Goal: Task Accomplishment & Management: Complete application form

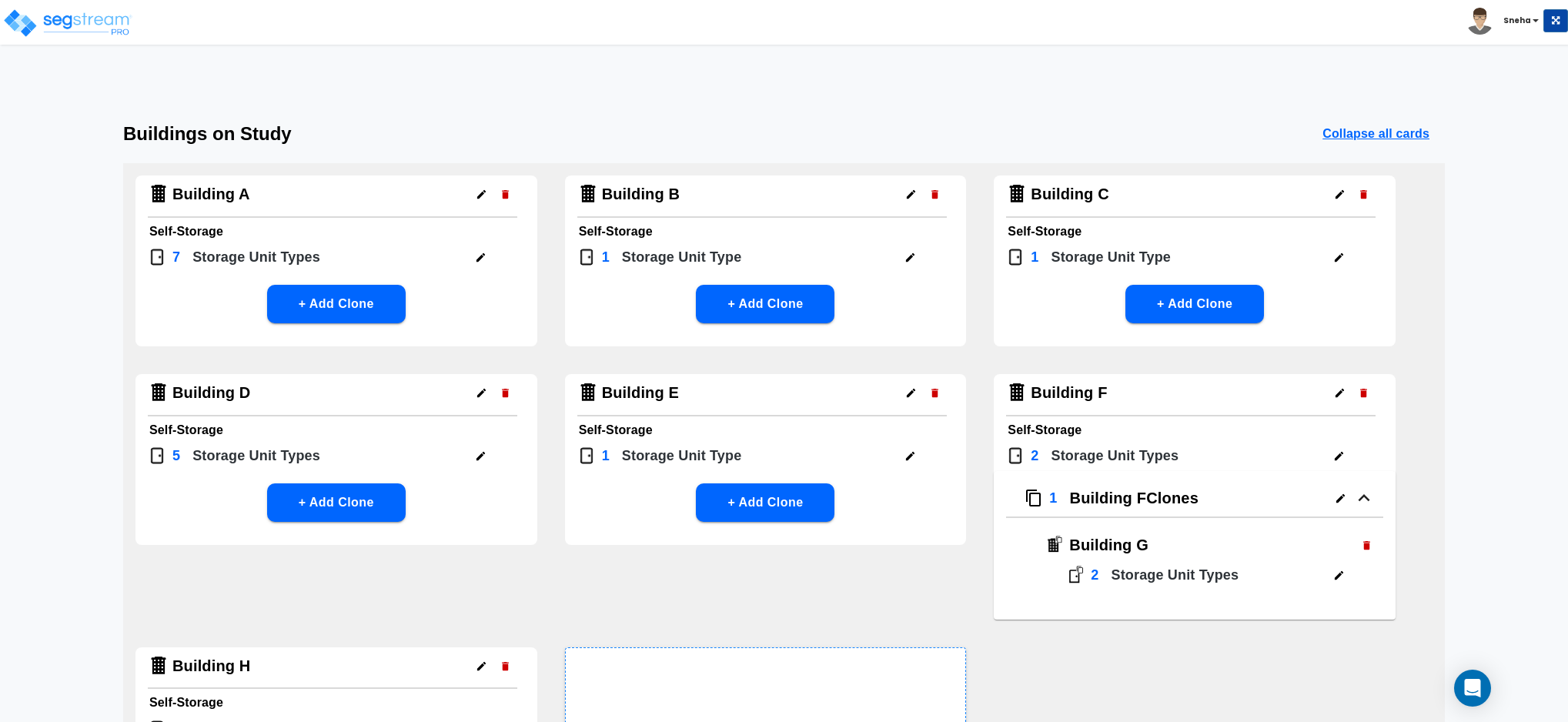
scroll to position [246, 0]
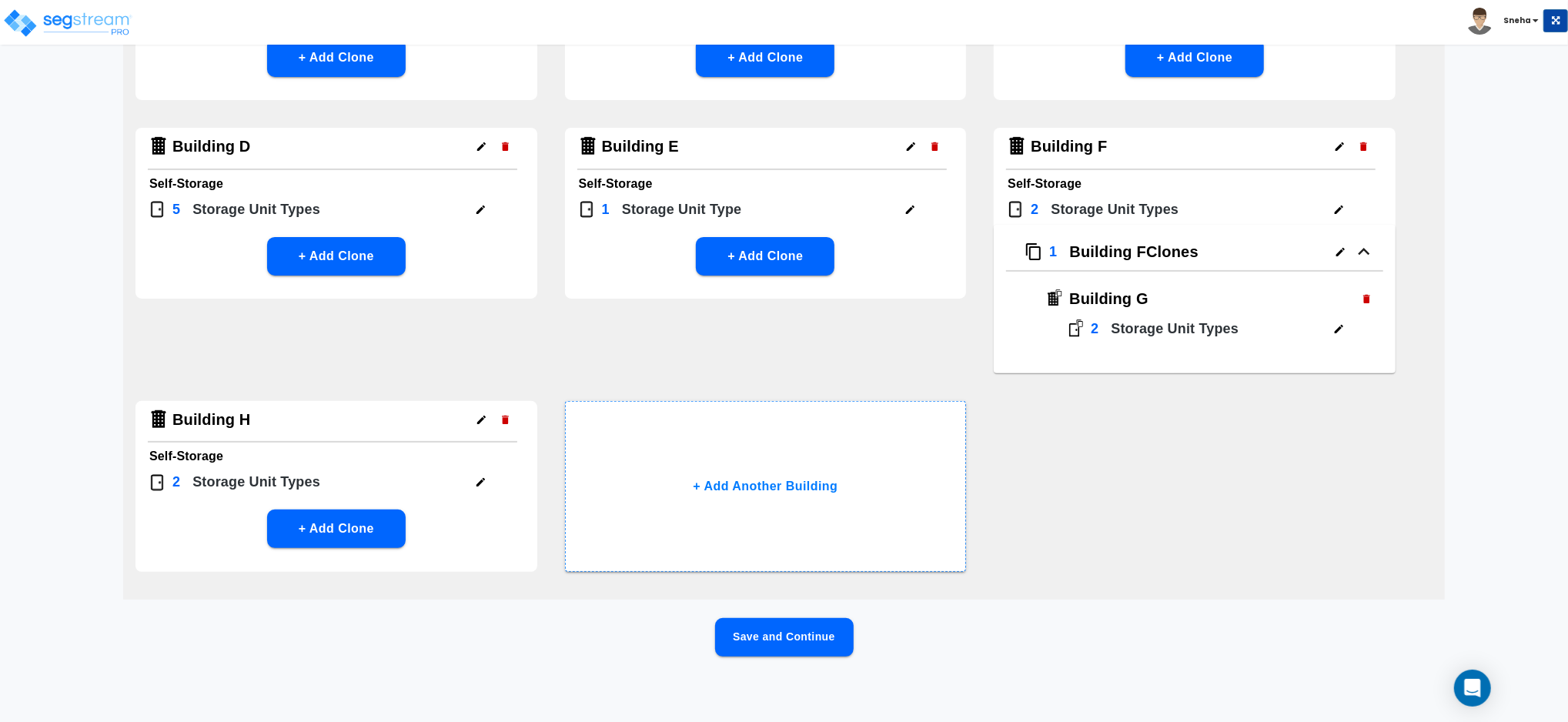
click at [816, 634] on button "Save and Continue" at bounding box center [784, 637] width 138 height 38
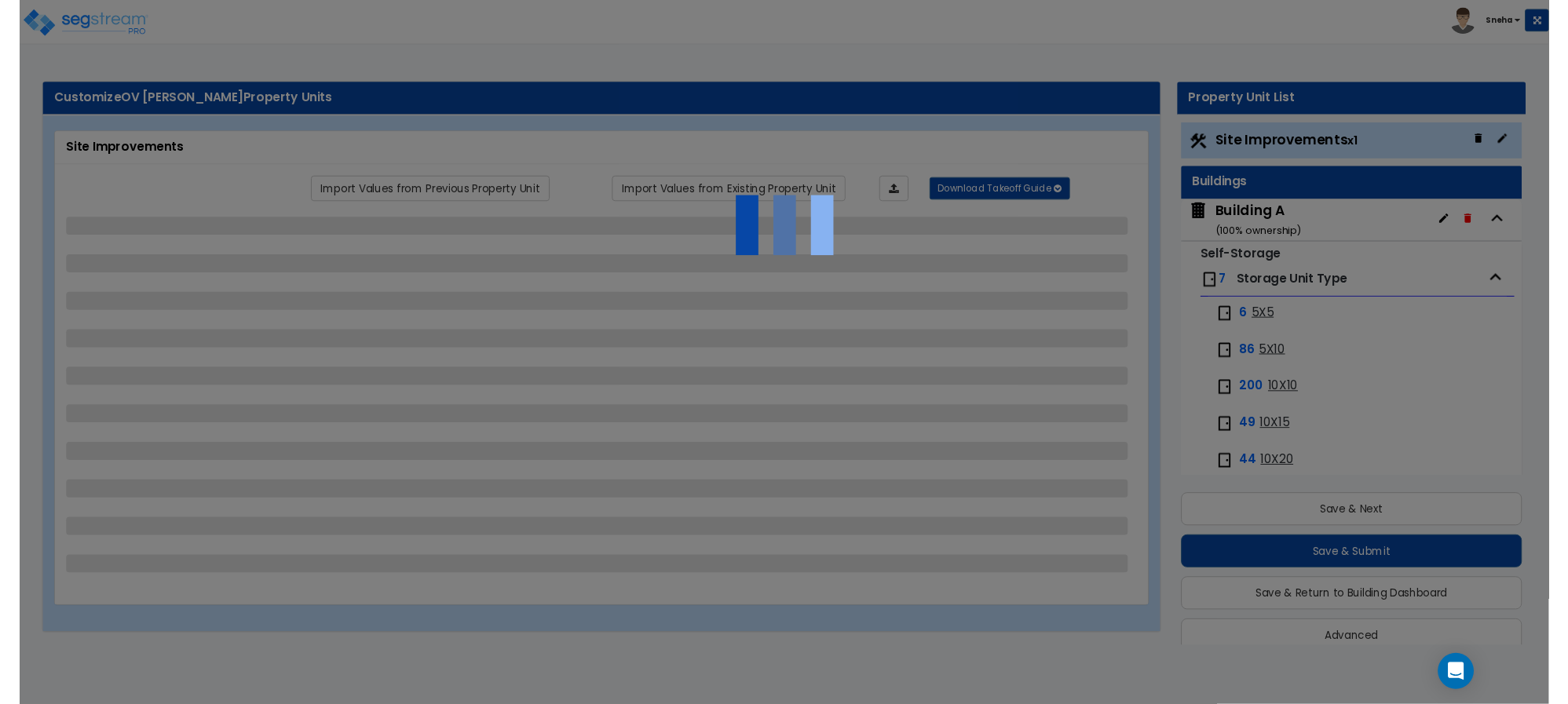
scroll to position [0, 0]
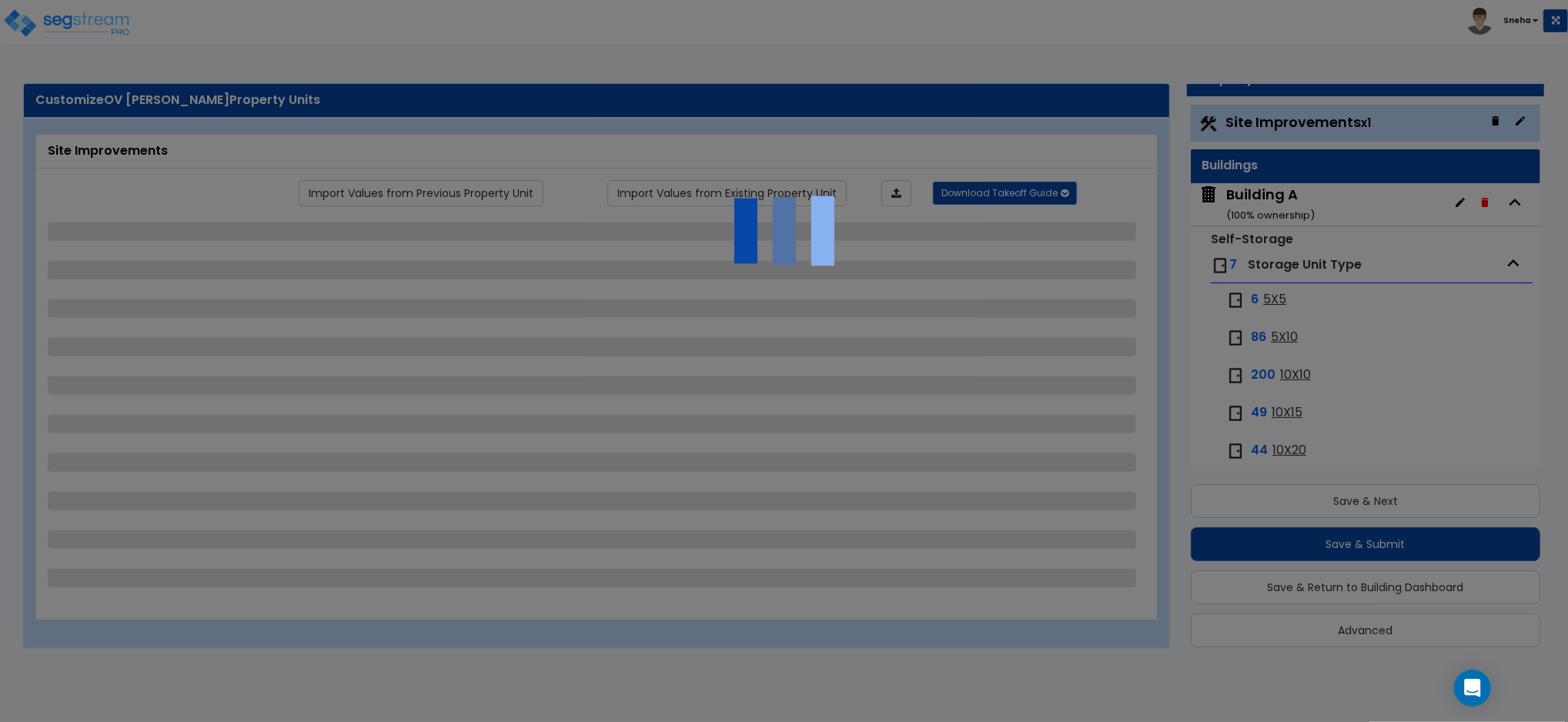
select select "1"
select select "2"
select select "1"
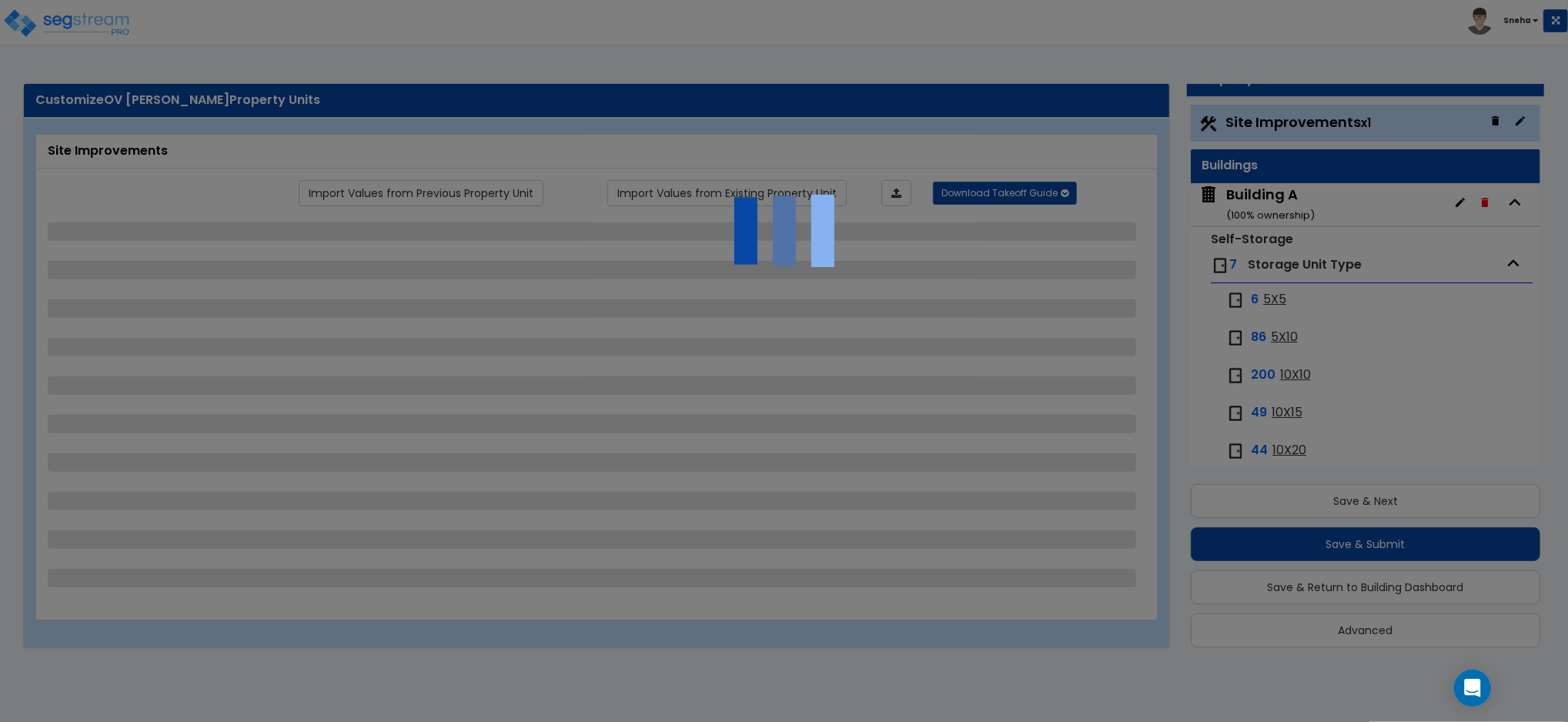
select select "1"
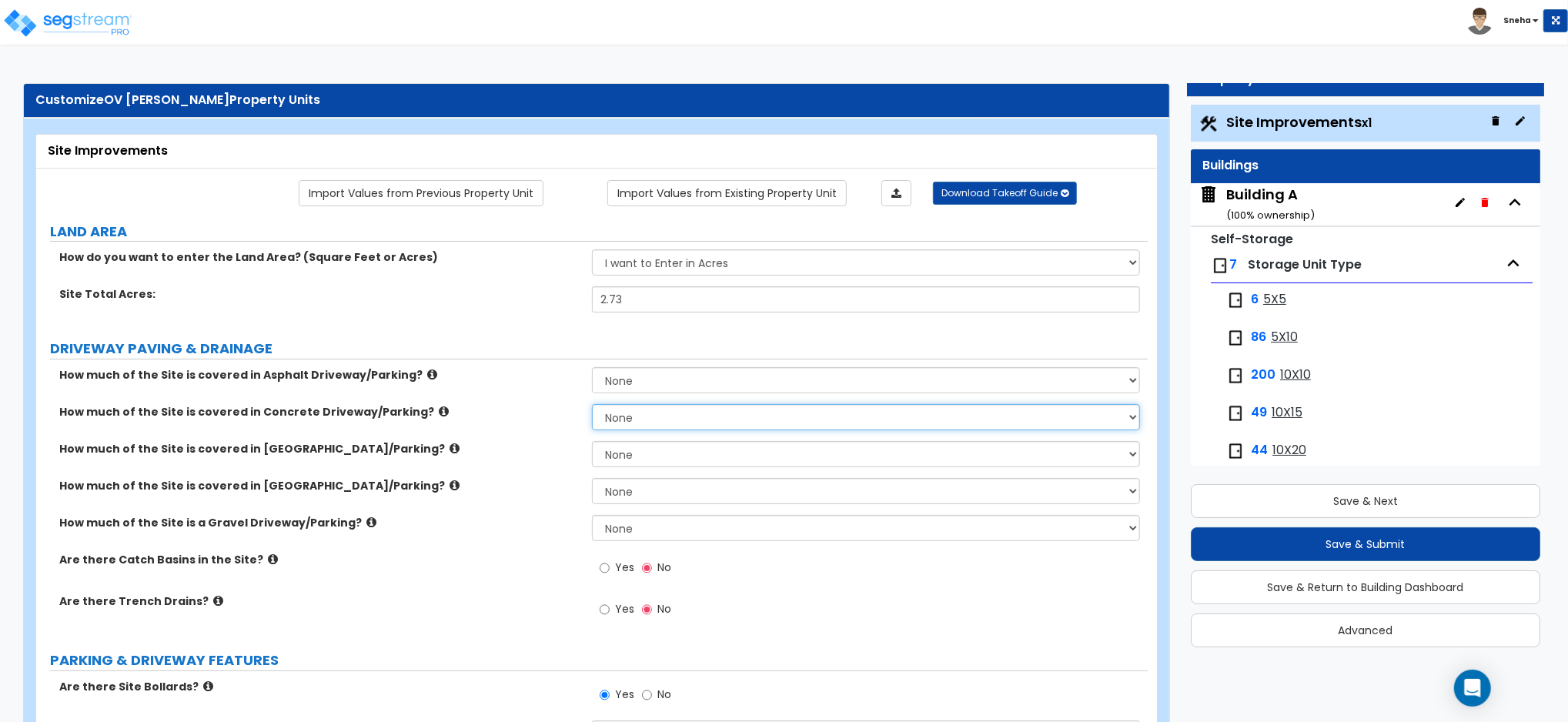
click at [653, 419] on select "None I want to Enter an Approximate Percentage I want to Enter the Square Foota…" at bounding box center [865, 416] width 548 height 26
select select "2"
click at [592, 404] on select "None I want to Enter an Approximate Percentage I want to Enter the Square Foota…" at bounding box center [865, 416] width 548 height 26
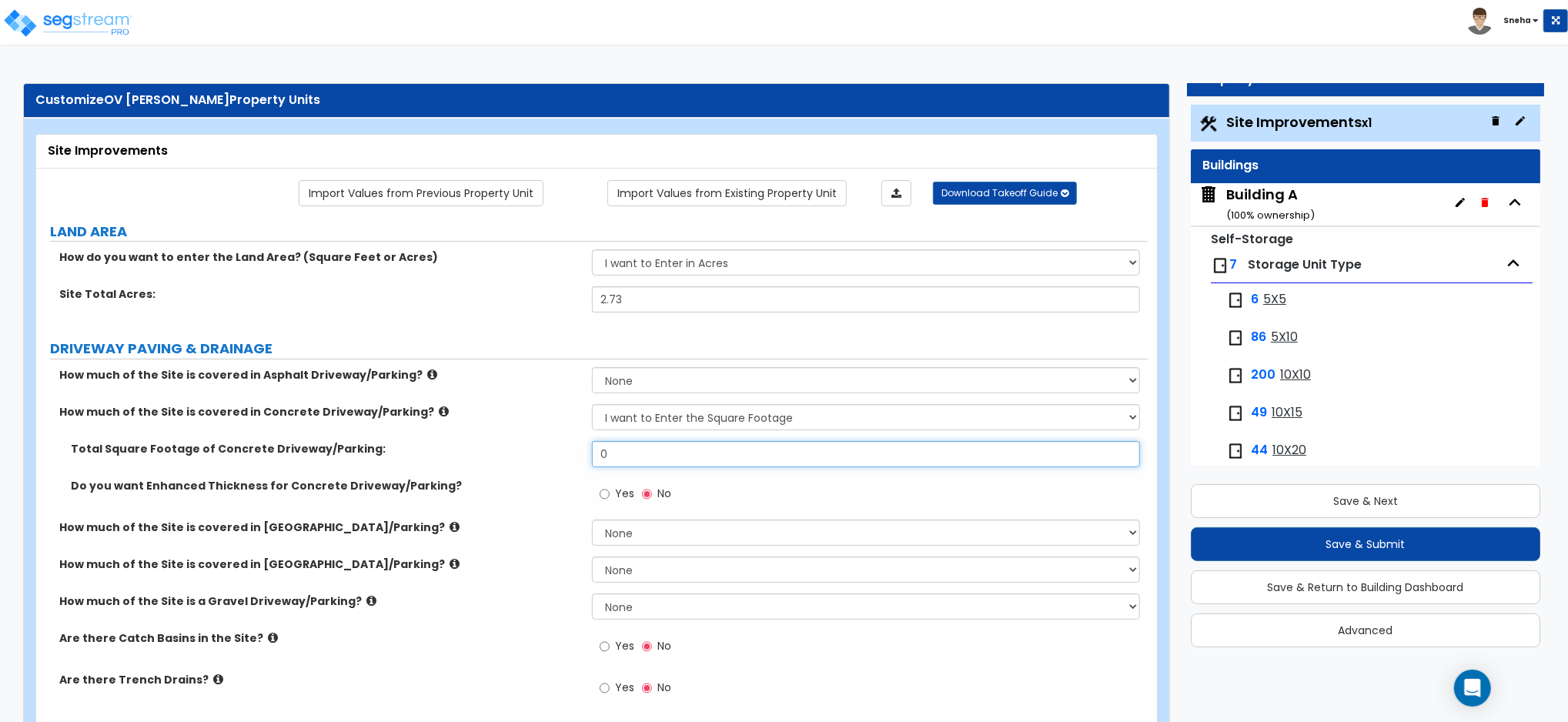
drag, startPoint x: 547, startPoint y: 454, endPoint x: 476, endPoint y: 454, distance: 71.0
click at [476, 454] on div "Total Square Footage of Concrete Driveway/Parking: 0" at bounding box center [592, 459] width 1112 height 37
type input "41,133"
click at [474, 454] on label "Total Square Footage of Concrete Driveway/Parking:" at bounding box center [325, 449] width 509 height 15
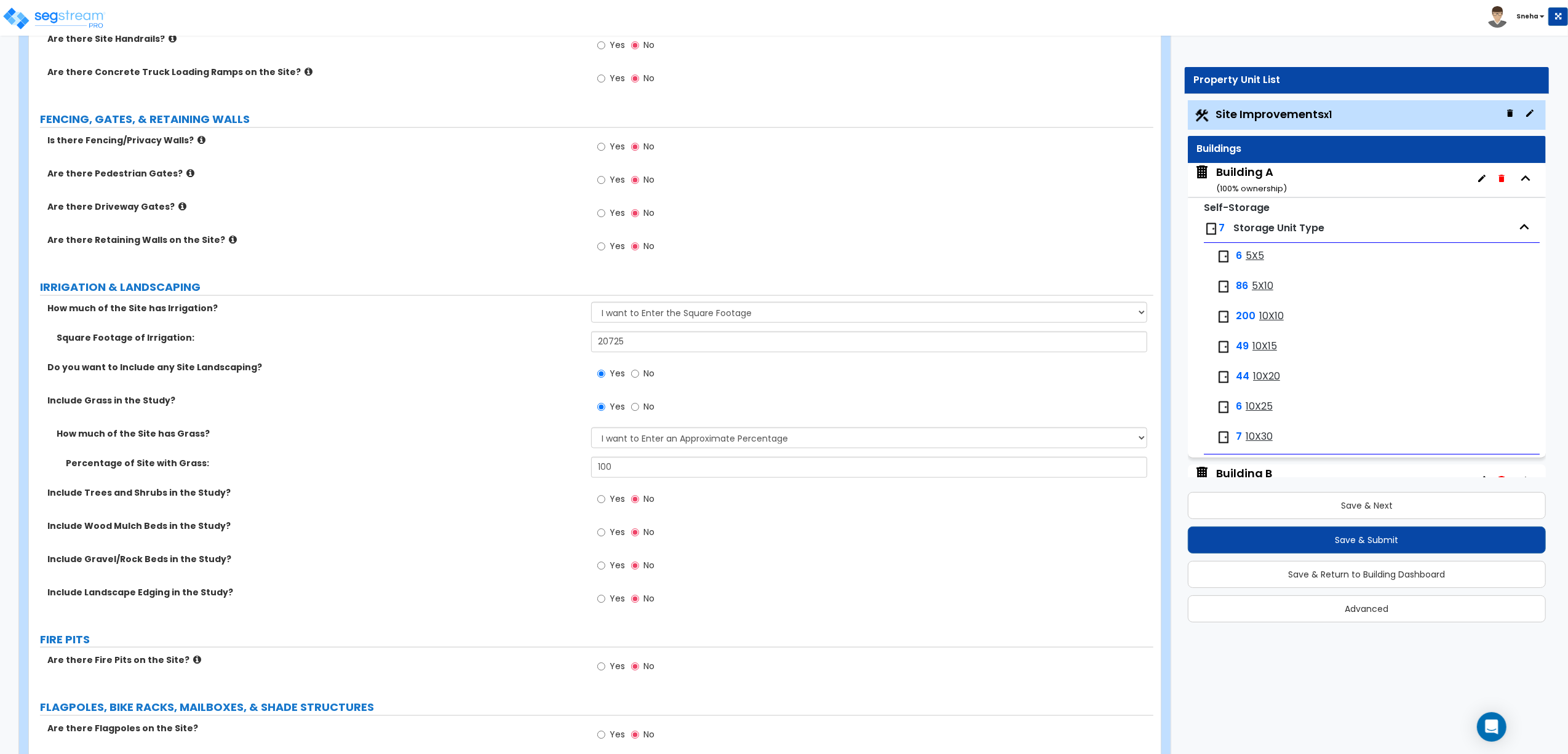
scroll to position [940, 0]
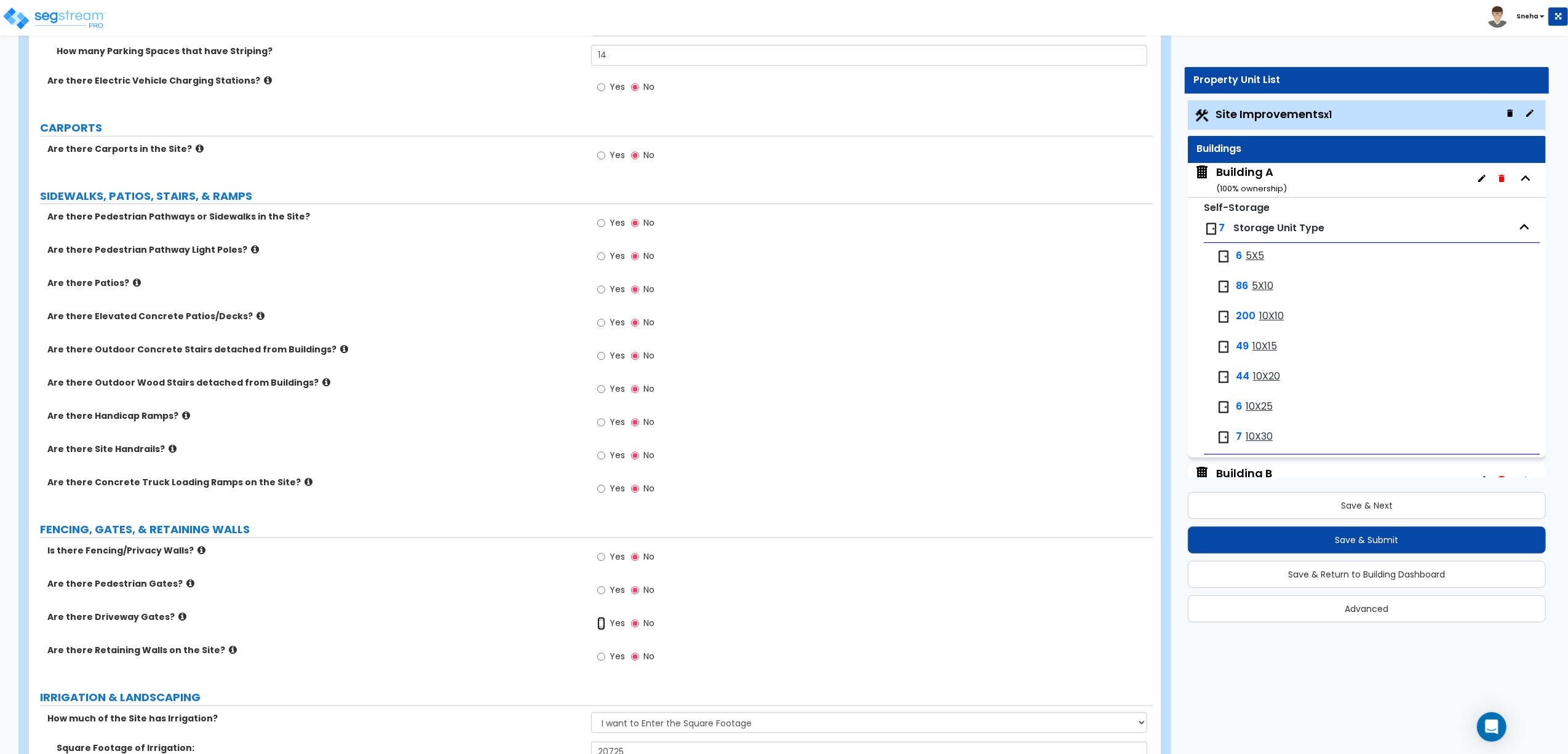
click at [600, 576] on input "Yes" at bounding box center [601, 624] width 8 height 14
radio input "true"
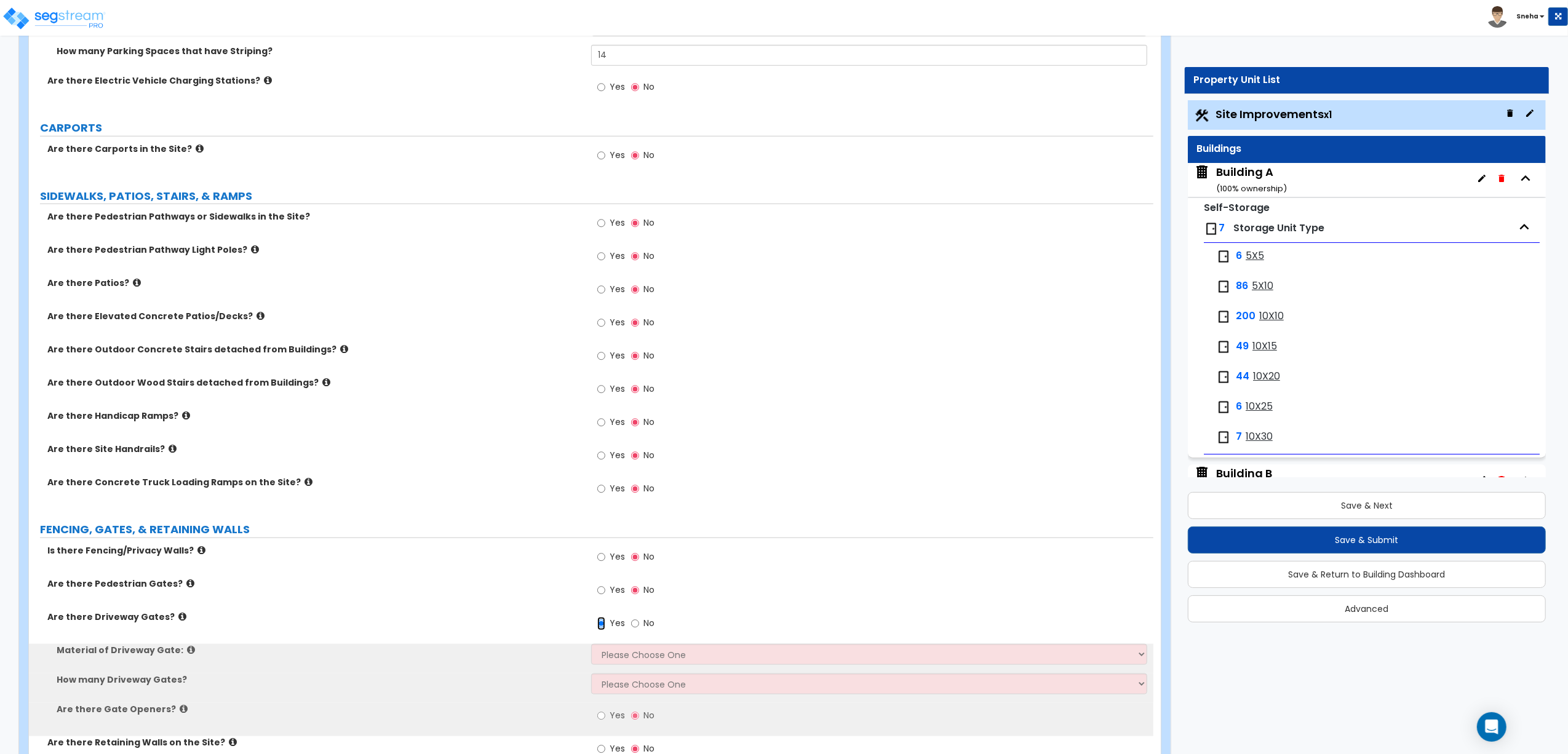
scroll to position [1104, 0]
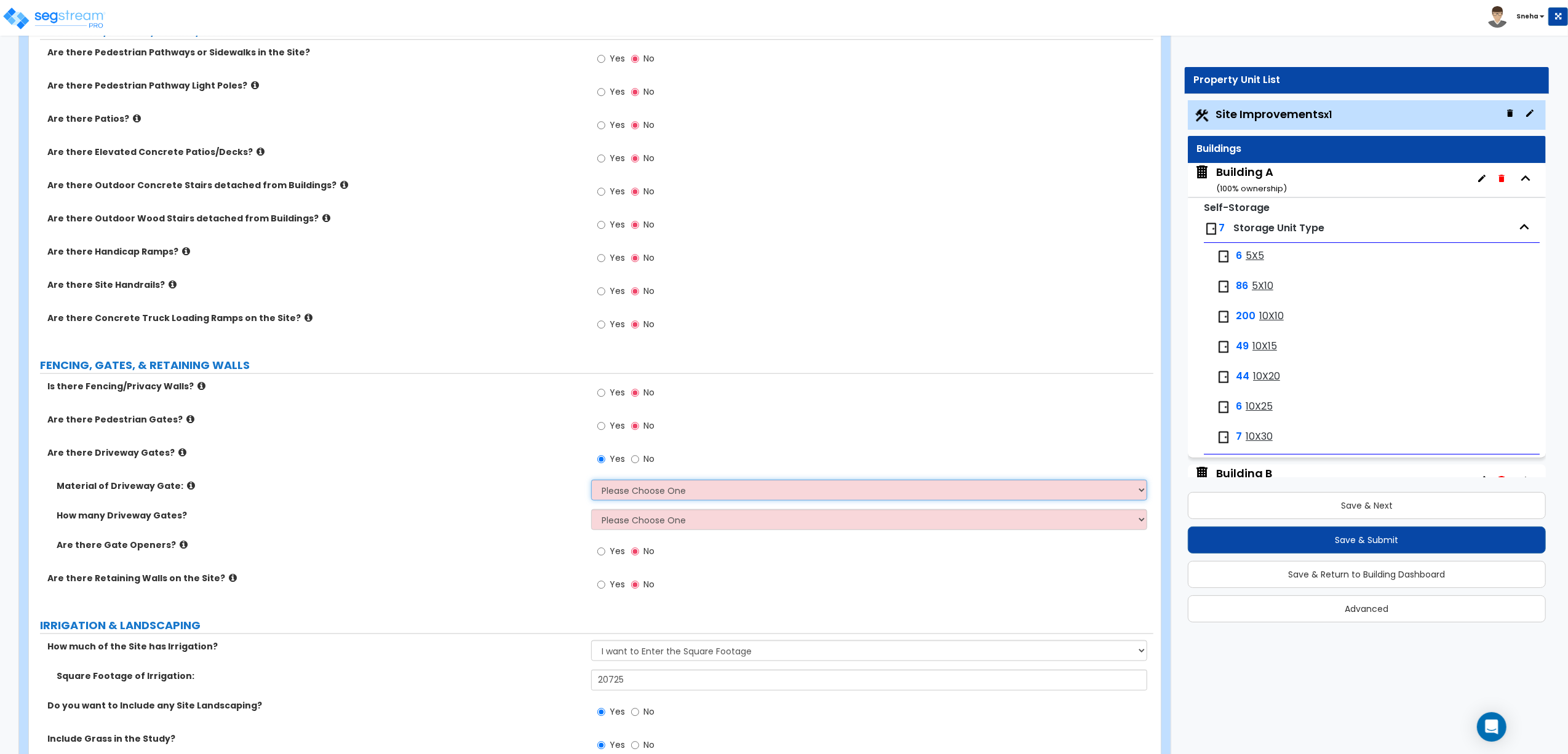
click at [633, 495] on select "Please Choose One Wood Steel" at bounding box center [868, 490] width 556 height 21
select select "2"
click at [591, 481] on select "Please Choose One Wood Steel" at bounding box center [868, 490] width 556 height 21
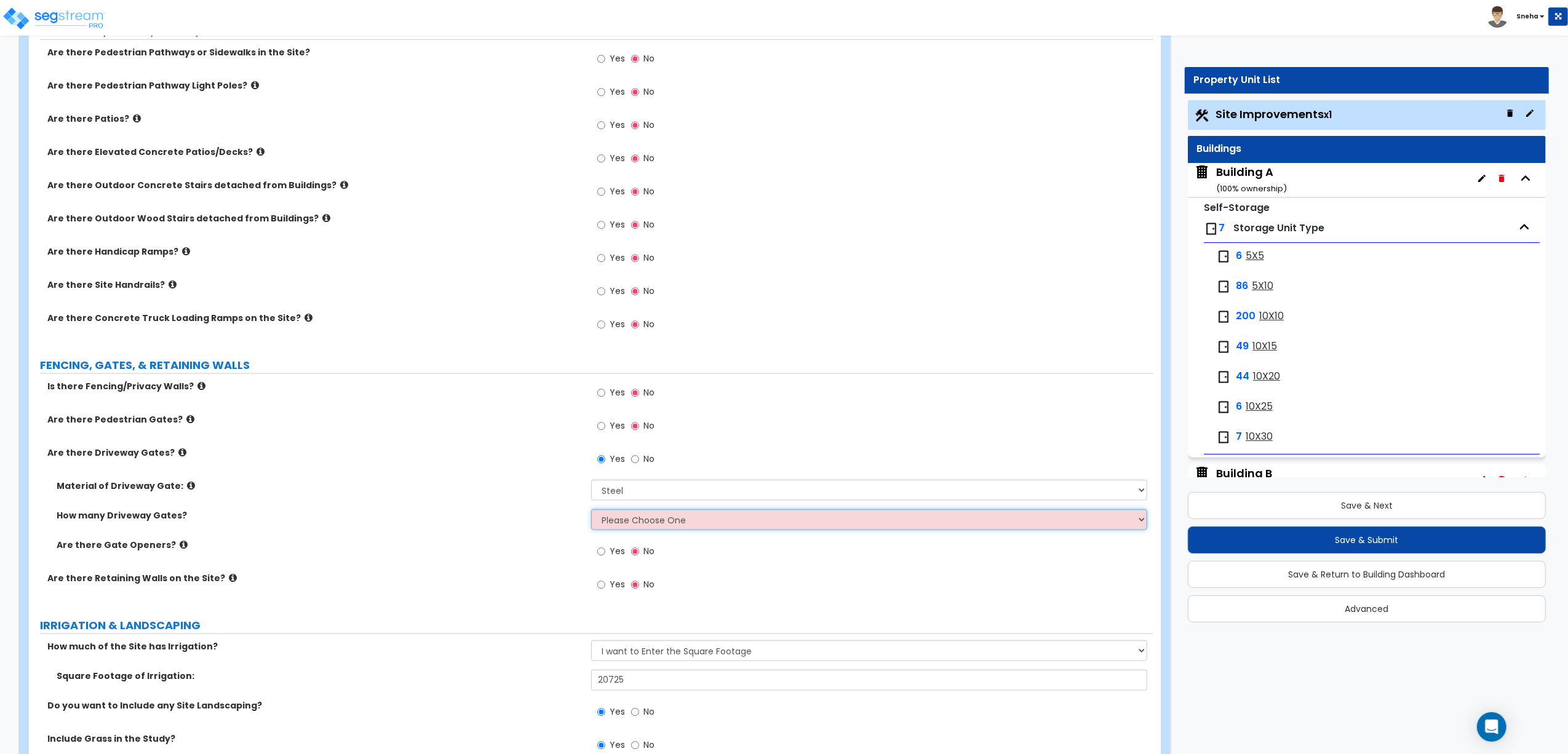
click at [618, 525] on select "Please Choose One 1 2 3" at bounding box center [868, 519] width 556 height 21
select select "1"
click at [591, 511] on select "Please Choose One 1 2 3" at bounding box center [868, 519] width 556 height 21
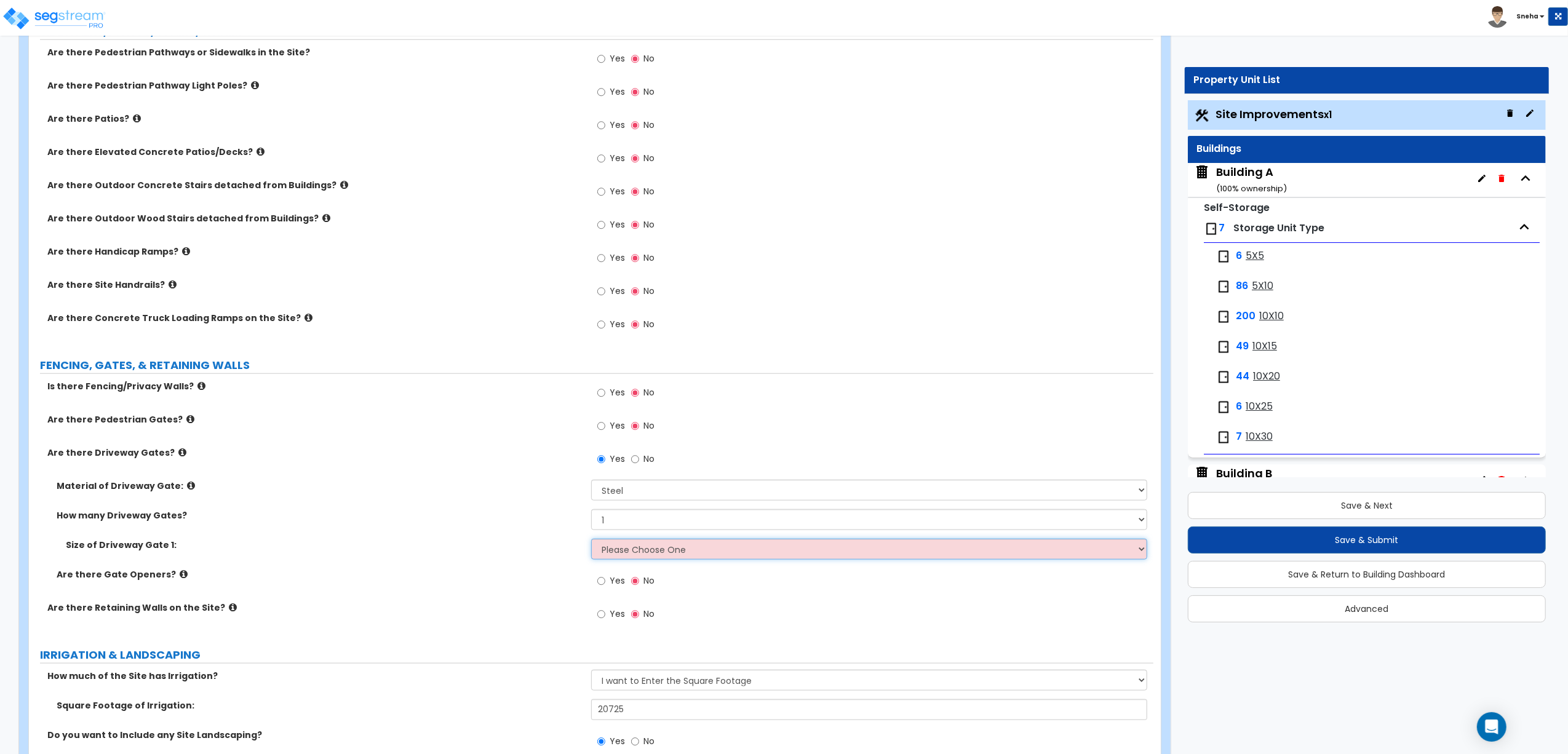
click at [615, 554] on select "Please Choose One 12 feet wide 14 feet wide 16 feet wide" at bounding box center [868, 549] width 556 height 21
select select "3"
click at [591, 540] on select "Please Choose One 12 feet wide 14 feet wide 16 feet wide" at bounding box center [868, 549] width 556 height 21
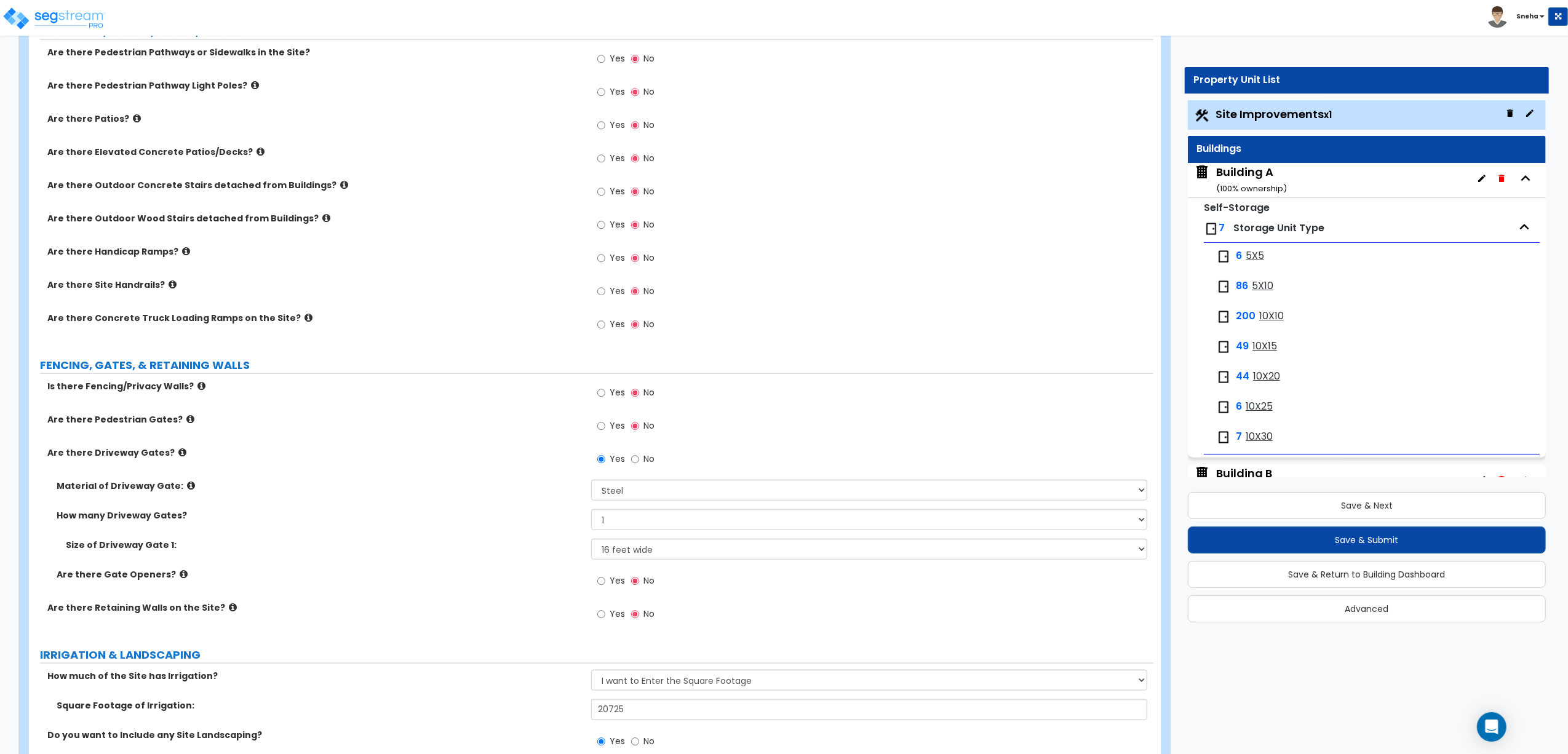
click at [524, 551] on label "Size of Driveway Gate 1:" at bounding box center [323, 545] width 516 height 12
